Goal: Task Accomplishment & Management: Manage account settings

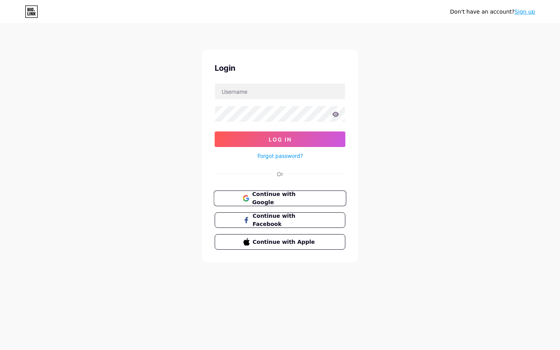
click at [301, 200] on span "Continue with Google" at bounding box center [284, 198] width 65 height 17
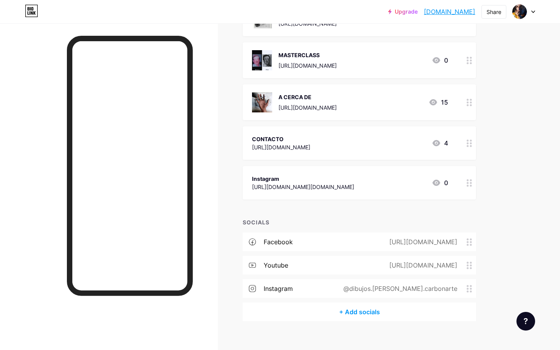
scroll to position [373, 0]
click at [296, 189] on div "[URL][DOMAIN_NAME][DOMAIN_NAME]" at bounding box center [303, 188] width 102 height 8
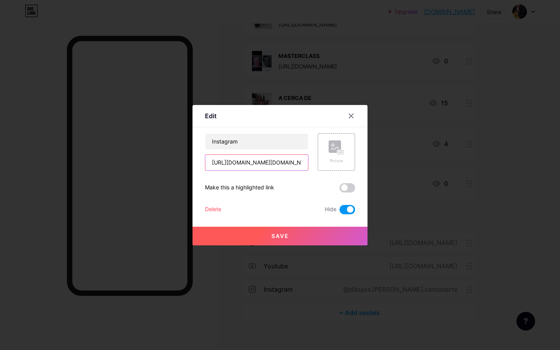
click at [291, 163] on input "[URL][DOMAIN_NAME][DOMAIN_NAME]" at bounding box center [256, 163] width 103 height 16
paste input "dibujos.carbonarte/"
type input "[URL][DOMAIN_NAME][DOMAIN_NAME]"
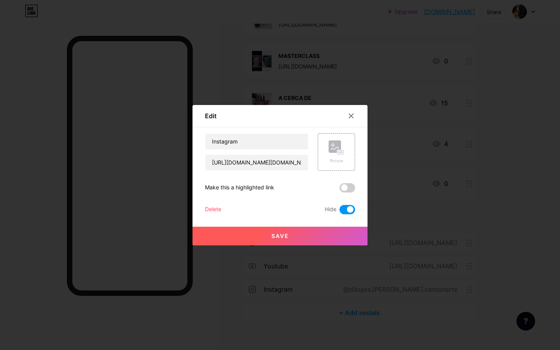
click at [294, 236] on button "Save" at bounding box center [280, 236] width 175 height 19
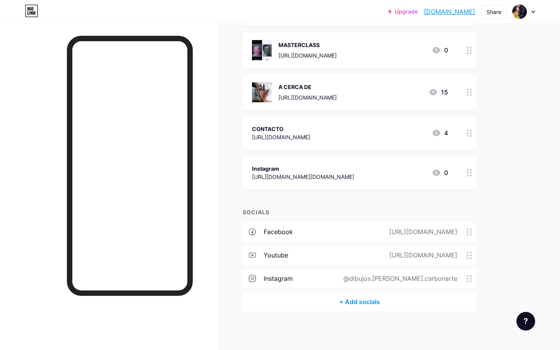
scroll to position [384, 0]
click at [467, 277] on icon at bounding box center [469, 278] width 5 height 7
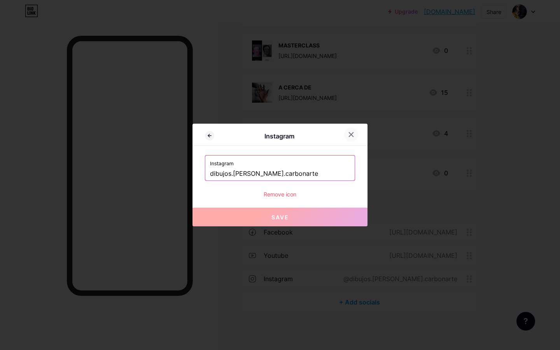
click at [353, 138] on div at bounding box center [351, 135] width 14 height 14
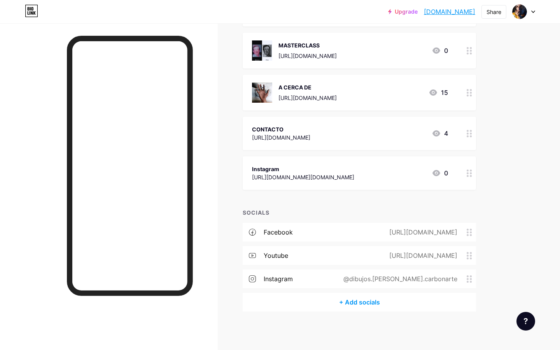
click at [278, 276] on div "instagram" at bounding box center [278, 278] width 29 height 9
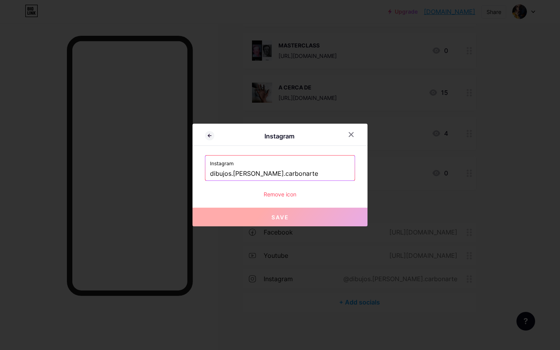
click at [296, 172] on input "dibujos.[PERSON_NAME].carbonarte" at bounding box center [280, 173] width 140 height 13
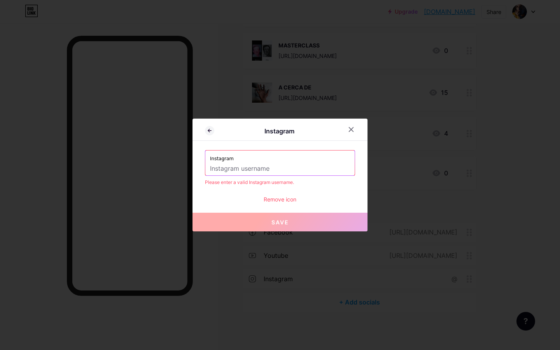
paste input "[URL][DOMAIN_NAME][DOMAIN_NAME]"
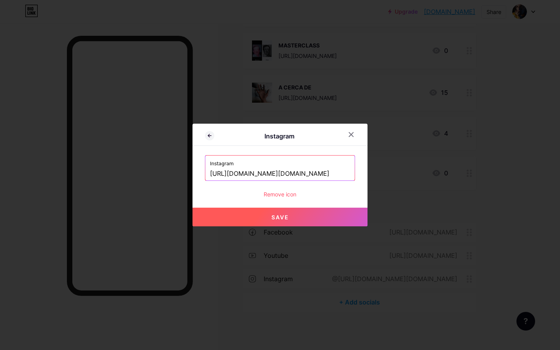
click at [308, 219] on button "Save" at bounding box center [280, 217] width 175 height 19
type input "[URL][DOMAIN_NAME][DOMAIN_NAME][DOMAIN_NAME]"
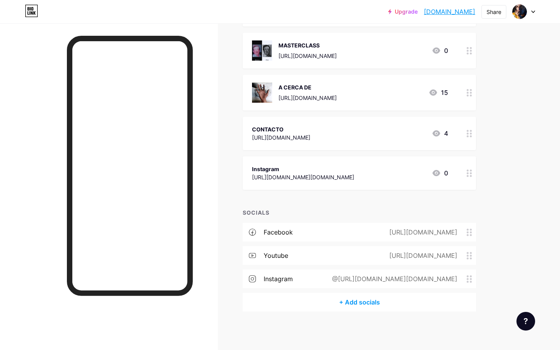
click at [410, 277] on div "@[URL][DOMAIN_NAME][DOMAIN_NAME]" at bounding box center [393, 278] width 147 height 9
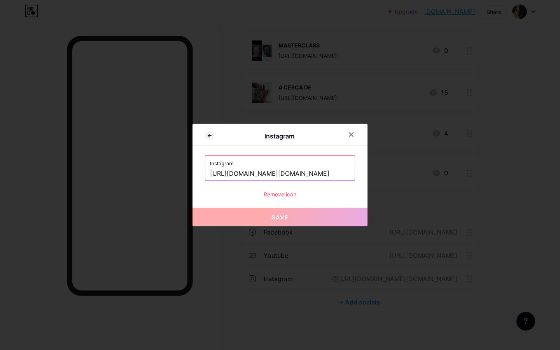
click at [324, 176] on input "[URL][DOMAIN_NAME][DOMAIN_NAME]" at bounding box center [280, 173] width 140 height 13
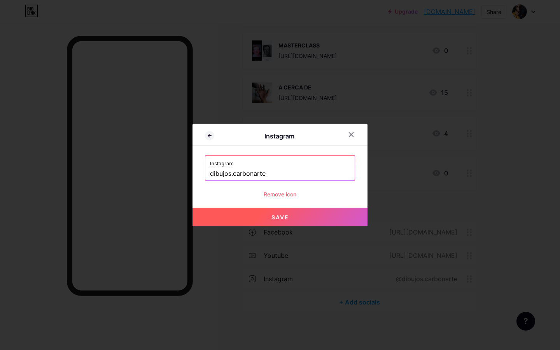
click at [347, 175] on input "dibujos.carbonarte" at bounding box center [280, 173] width 140 height 13
click at [325, 162] on label "Instagram" at bounding box center [280, 162] width 140 height 12
click at [297, 214] on button "Save" at bounding box center [280, 217] width 175 height 19
type input "[URL][DOMAIN_NAME][DOMAIN_NAME]"
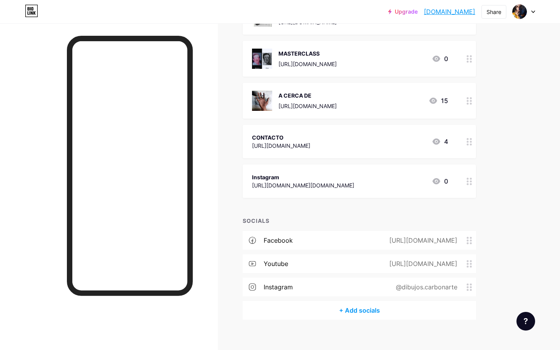
scroll to position [376, 0]
click at [471, 184] on div at bounding box center [469, 180] width 13 height 33
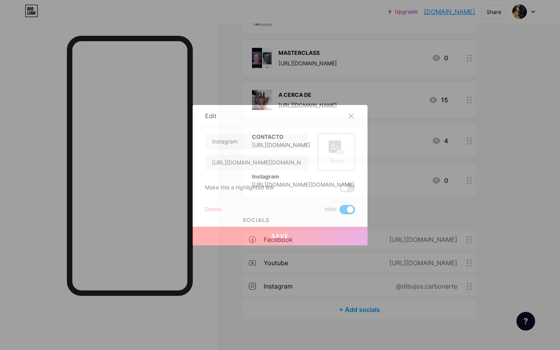
click at [352, 210] on span at bounding box center [348, 209] width 16 height 9
click at [340, 212] on input "checkbox" at bounding box center [340, 212] width 0 height 0
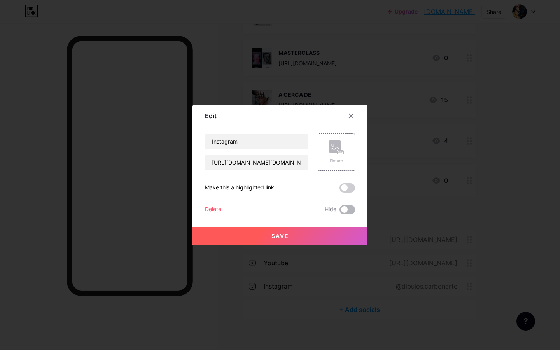
click at [345, 205] on span at bounding box center [348, 209] width 16 height 9
click at [340, 212] on input "checkbox" at bounding box center [340, 212] width 0 height 0
click at [317, 233] on button "Save" at bounding box center [280, 236] width 175 height 19
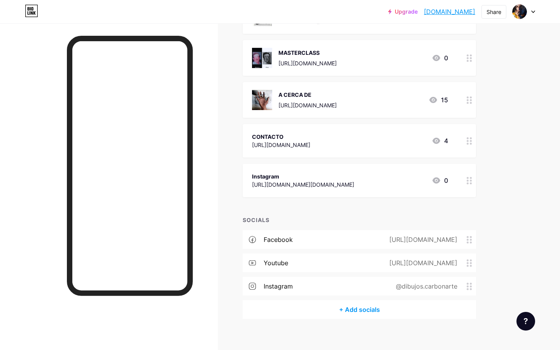
drag, startPoint x: 395, startPoint y: 182, endPoint x: 396, endPoint y: 176, distance: 6.3
click at [396, 176] on div "Instagram https://www.instagram.com/dibujos.carbonarte/ 0" at bounding box center [350, 181] width 196 height 18
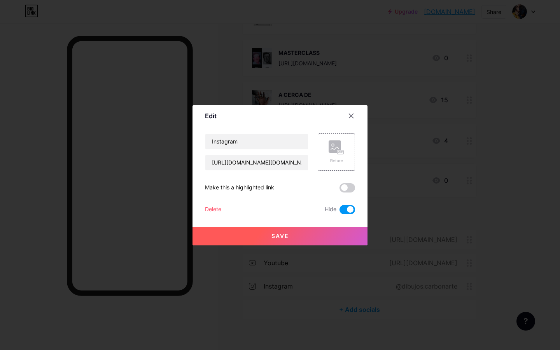
click at [492, 177] on div at bounding box center [280, 175] width 560 height 350
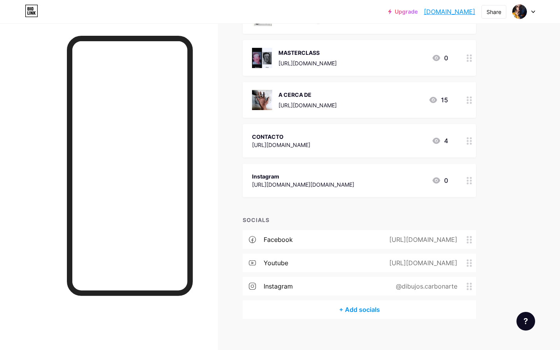
click at [468, 179] on icon at bounding box center [469, 180] width 5 height 7
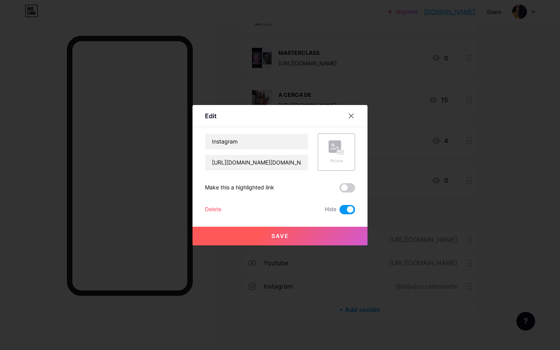
click at [209, 117] on div "Edit" at bounding box center [211, 115] width 12 height 9
click at [345, 210] on span at bounding box center [348, 209] width 16 height 9
click at [340, 212] on input "checkbox" at bounding box center [340, 212] width 0 height 0
click at [212, 210] on div "Delete" at bounding box center [213, 209] width 16 height 9
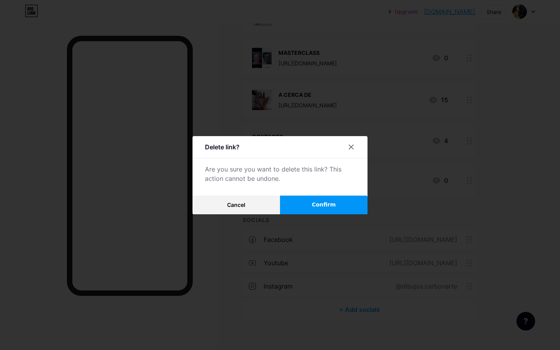
click at [311, 203] on button "Confirm" at bounding box center [324, 205] width 88 height 19
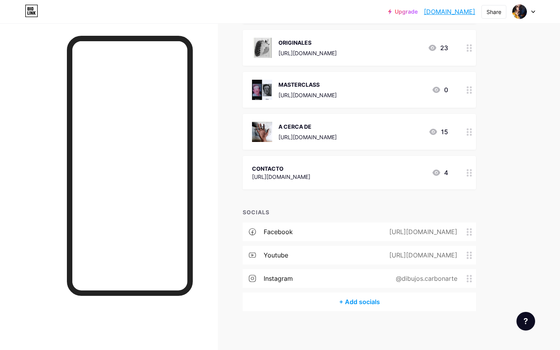
scroll to position [344, 0]
